Goal: Information Seeking & Learning: Learn about a topic

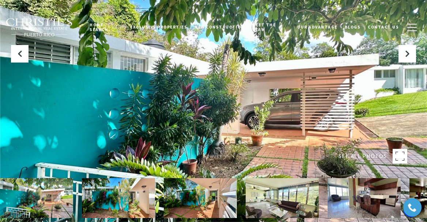
click at [50, 28] on img at bounding box center [39, 27] width 68 height 19
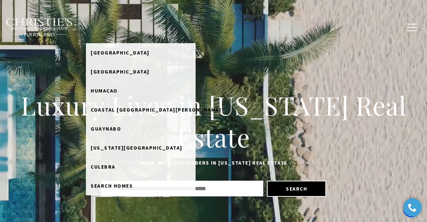
click at [122, 26] on link "Home Search" at bounding box center [106, 27] width 41 height 23
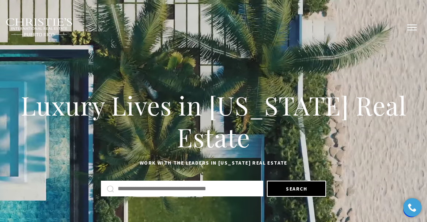
click at [408, 27] on button "button" at bounding box center [412, 27] width 19 height 21
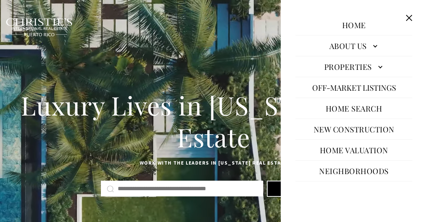
click at [375, 63] on link "Properties" at bounding box center [353, 67] width 117 height 18
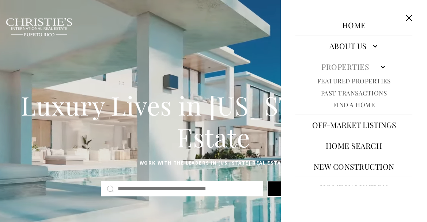
click at [362, 104] on link "Find A Home" at bounding box center [354, 105] width 42 height 8
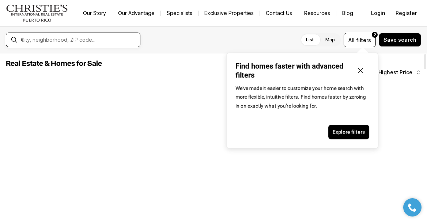
click at [102, 40] on input "text" at bounding box center [79, 40] width 116 height 7
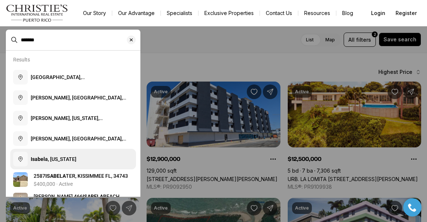
type input "*******"
click at [69, 157] on span "Isabela , Puerto Rico" at bounding box center [54, 159] width 46 height 6
